Goal: Information Seeking & Learning: Learn about a topic

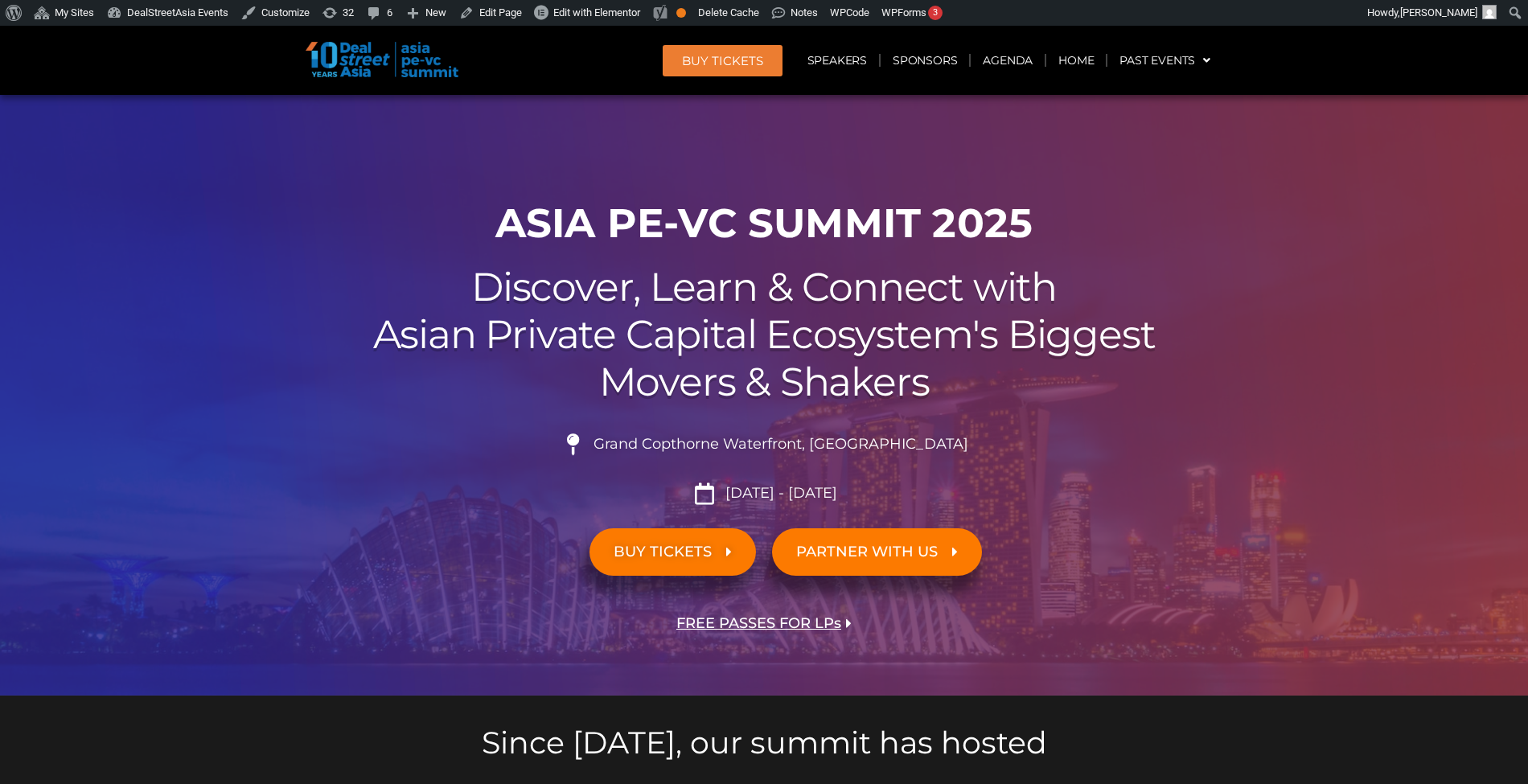
scroll to position [210, 0]
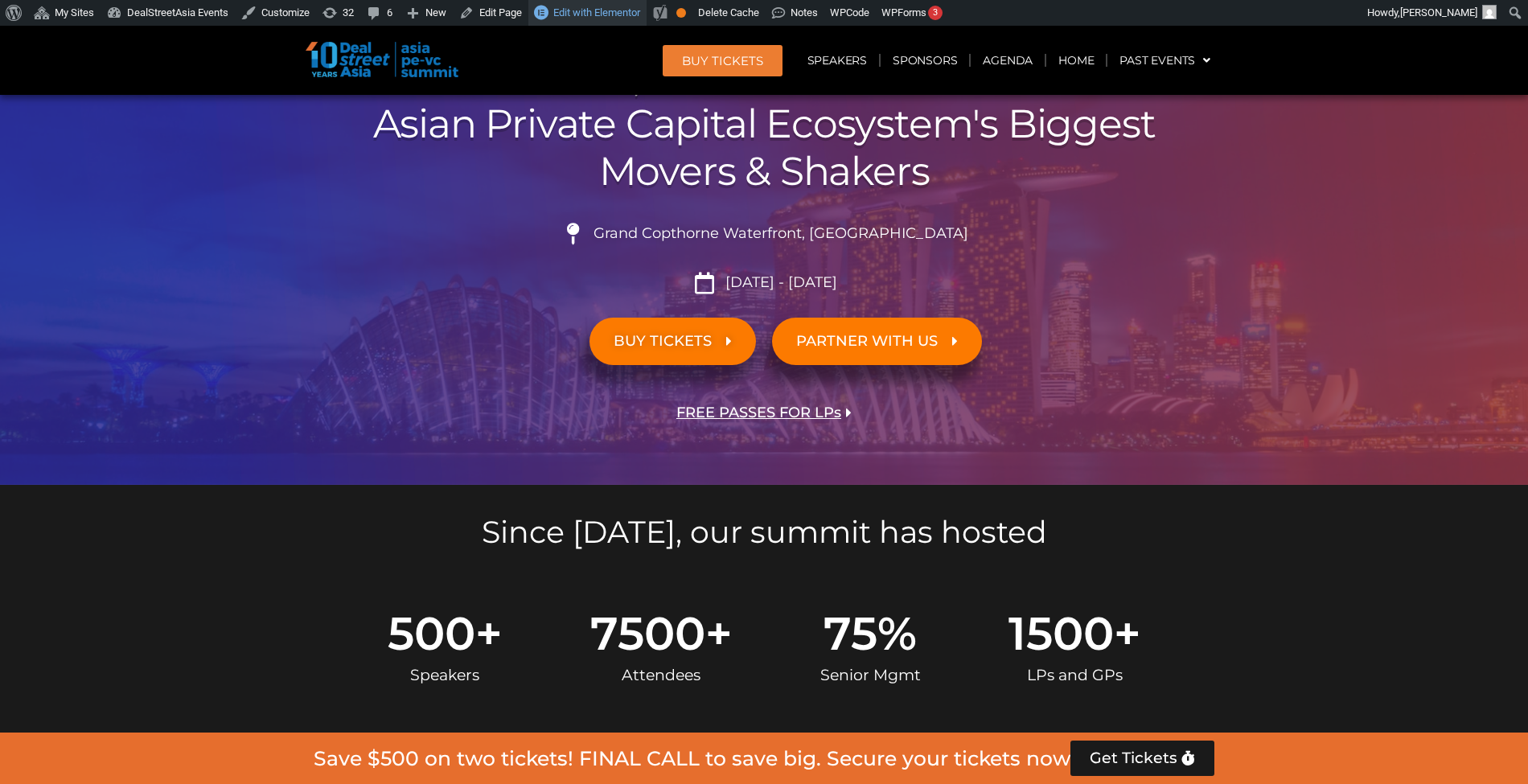
click at [576, 17] on span "Edit with Elementor" at bounding box center [597, 13] width 87 height 12
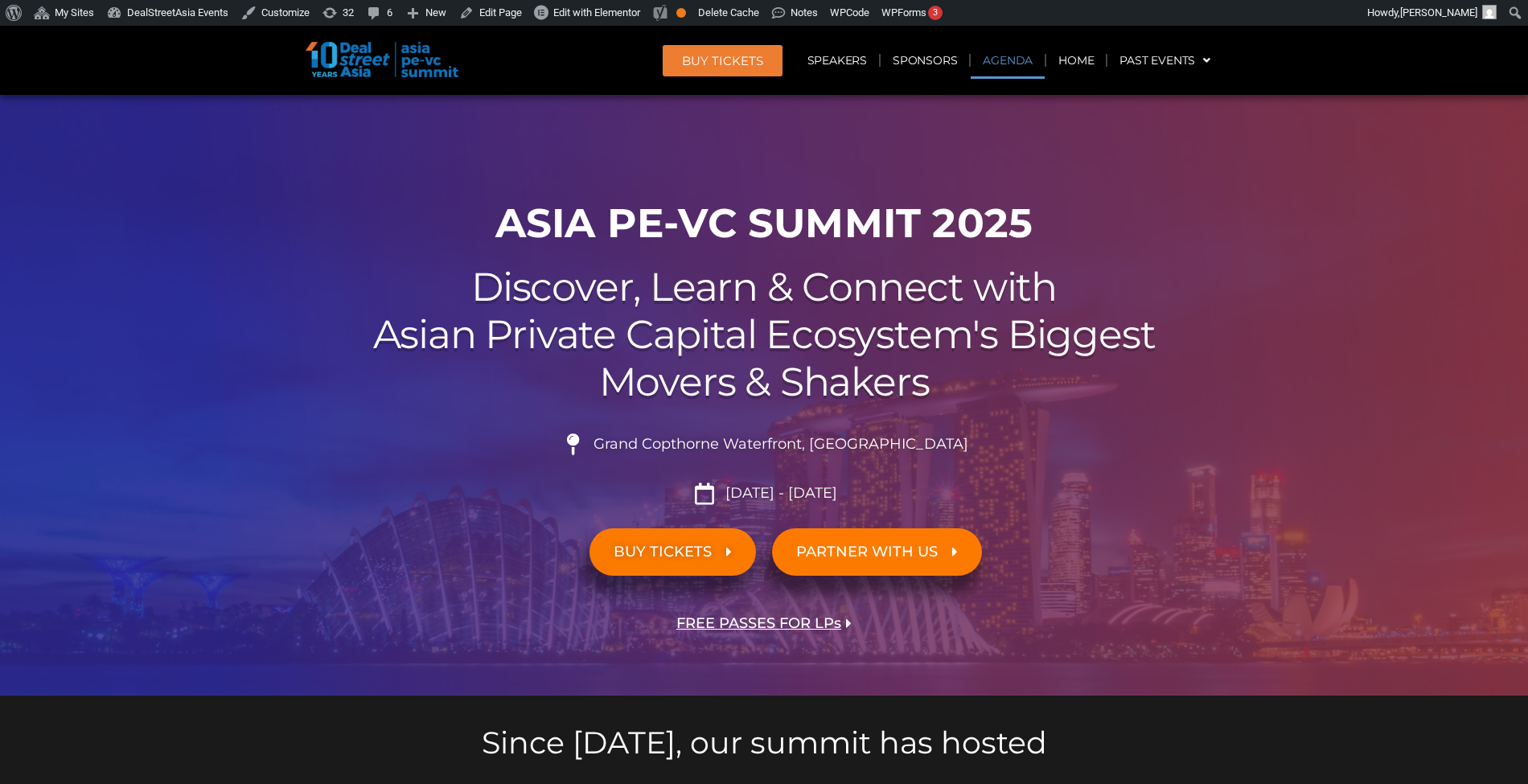
click at [1024, 47] on link "Agenda" at bounding box center [1008, 60] width 74 height 37
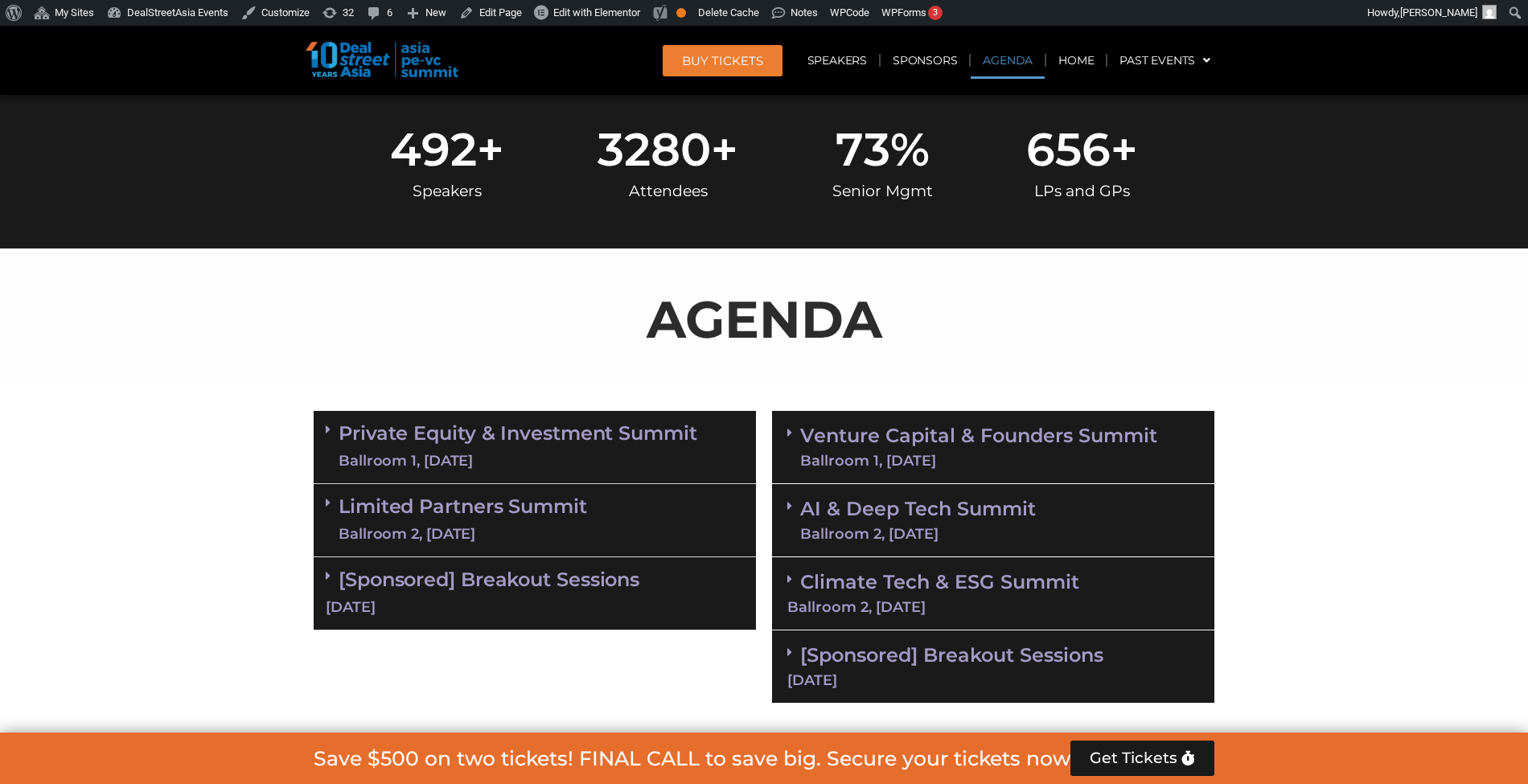
scroll to position [856, 0]
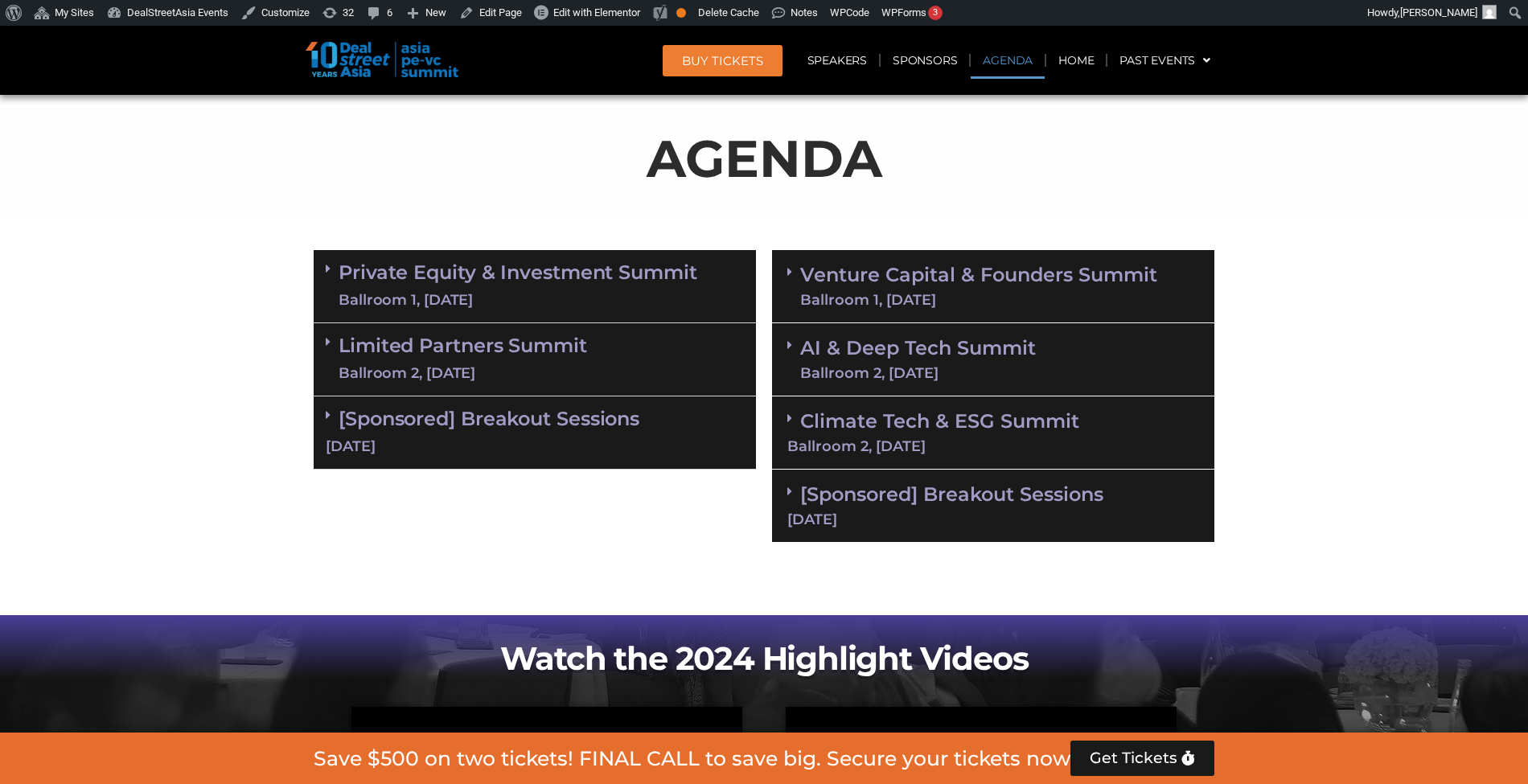
click at [1044, 534] on div "[Sponsored] Breakout Sessions 11 Sept" at bounding box center [994, 506] width 443 height 73
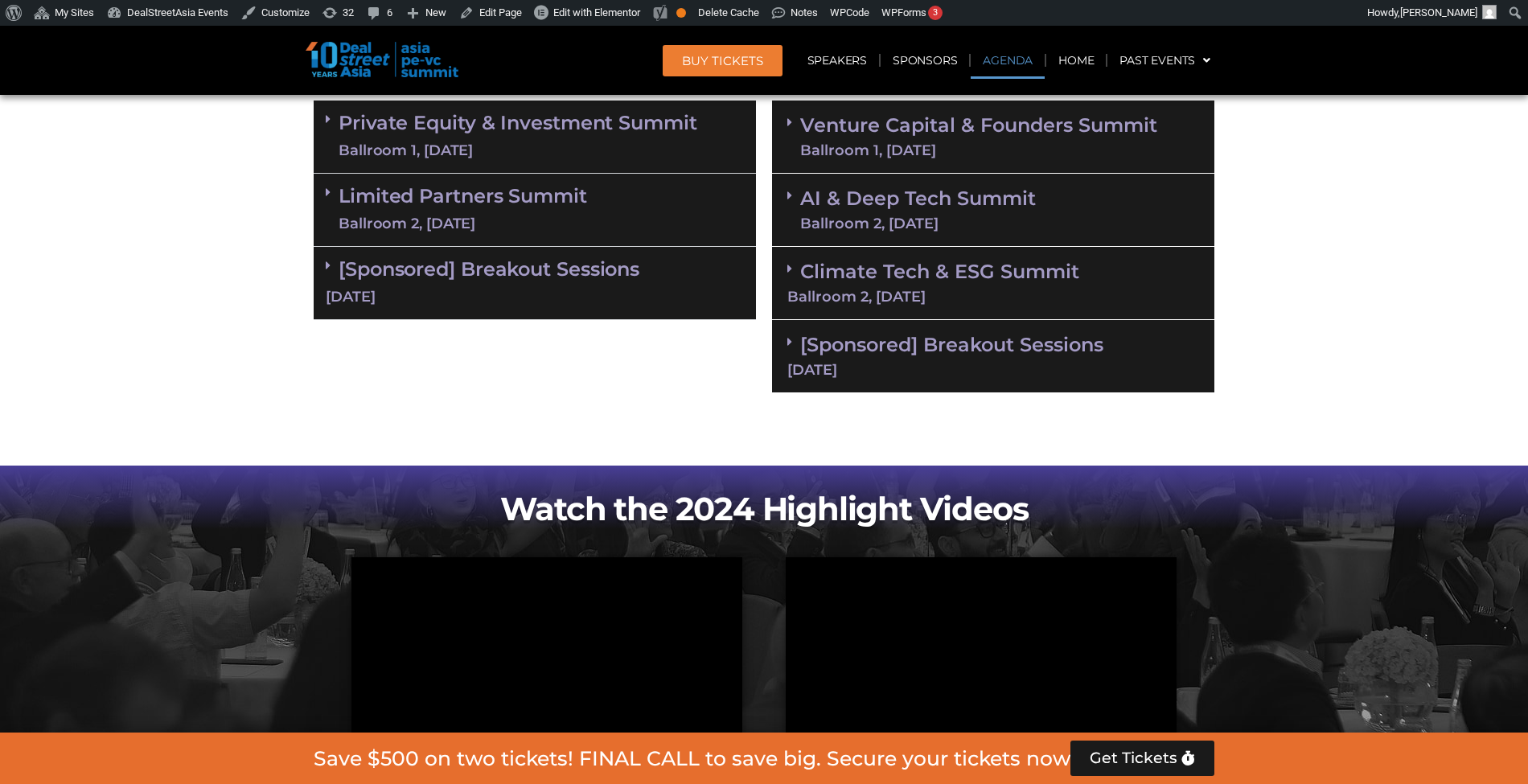
scroll to position [1119, 0]
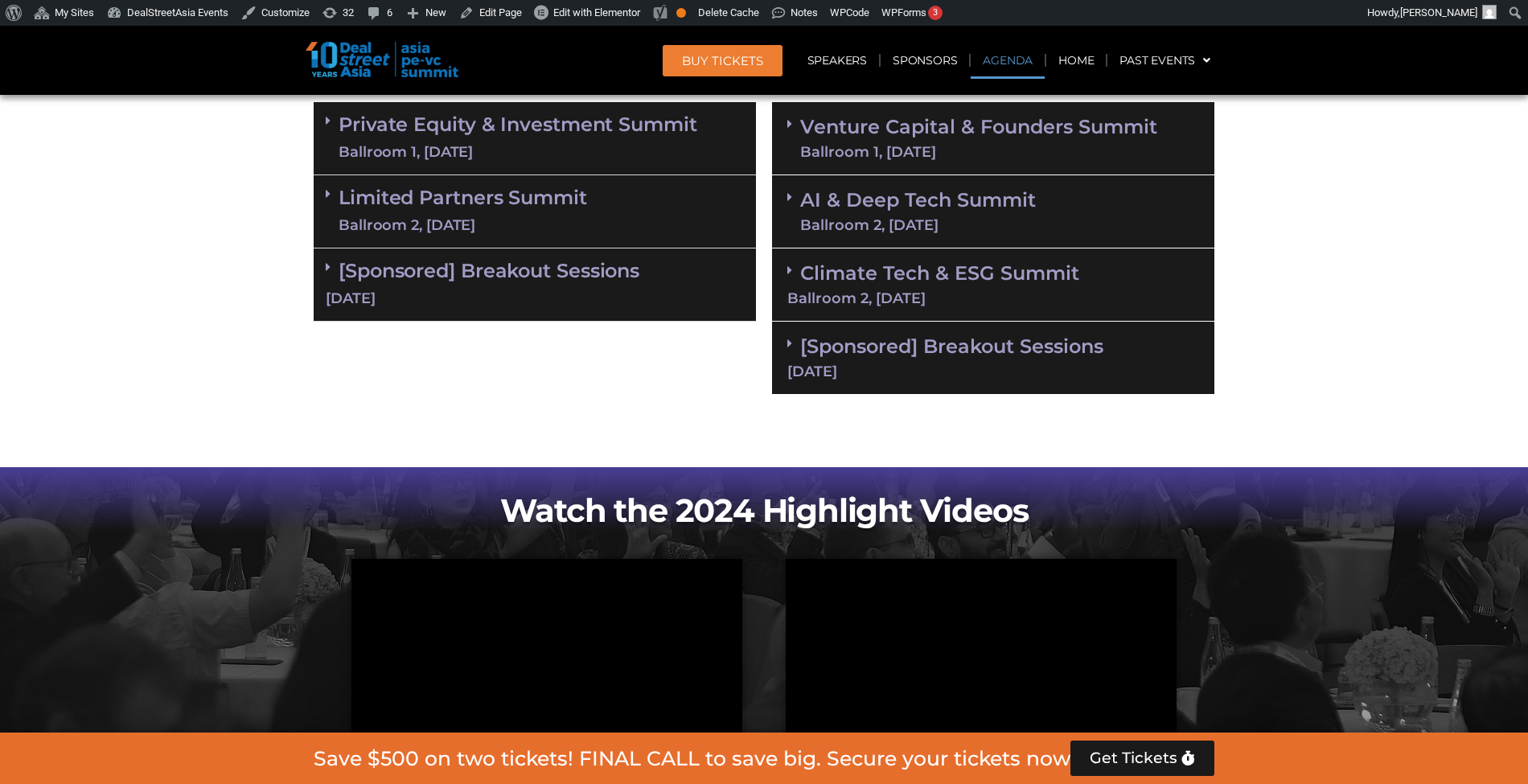
click at [980, 379] on div "[Sponsored] Breakout Sessions 11 Sept" at bounding box center [994, 358] width 443 height 73
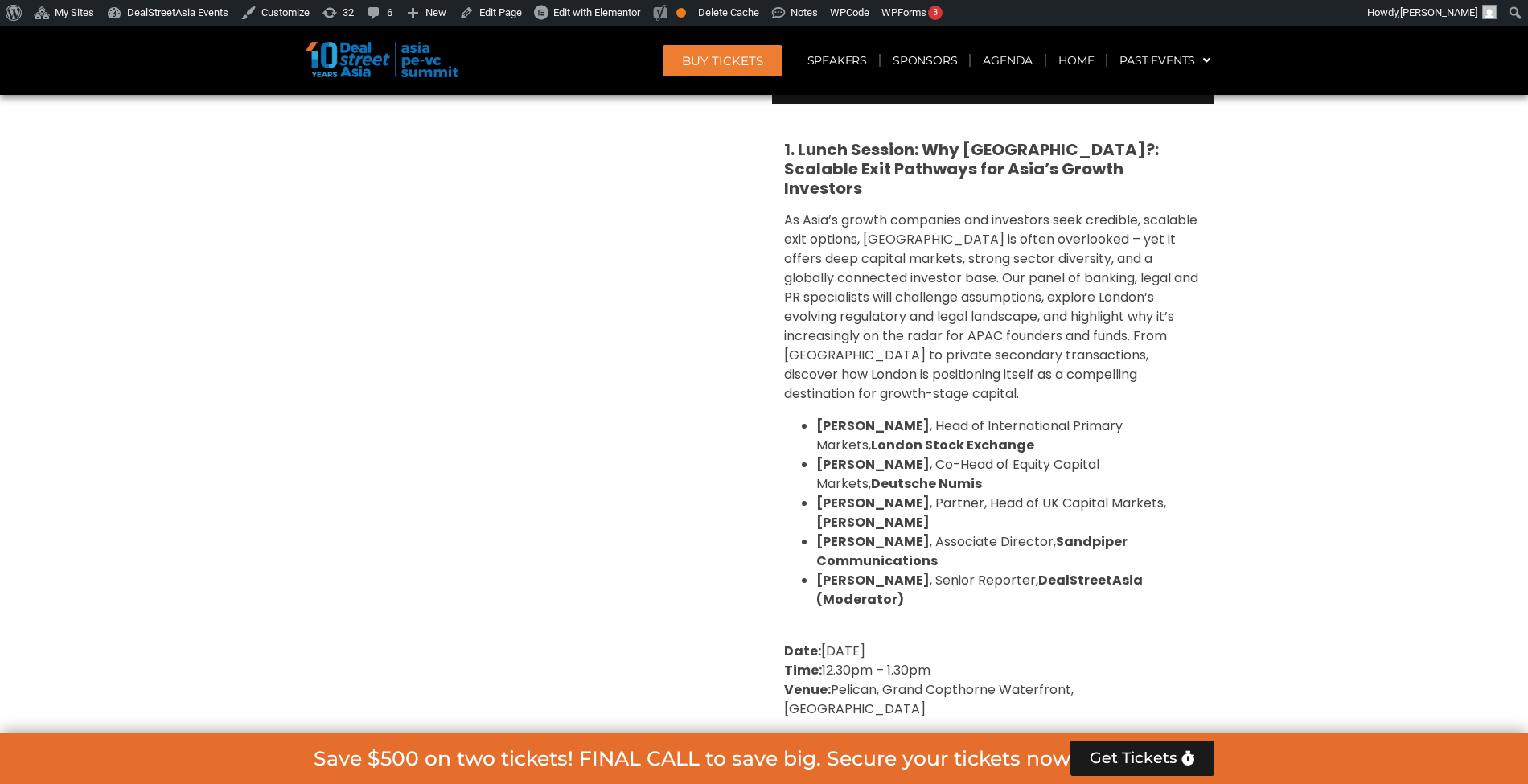
scroll to position [1408, 0]
